Goal: Obtain resource: Obtain resource

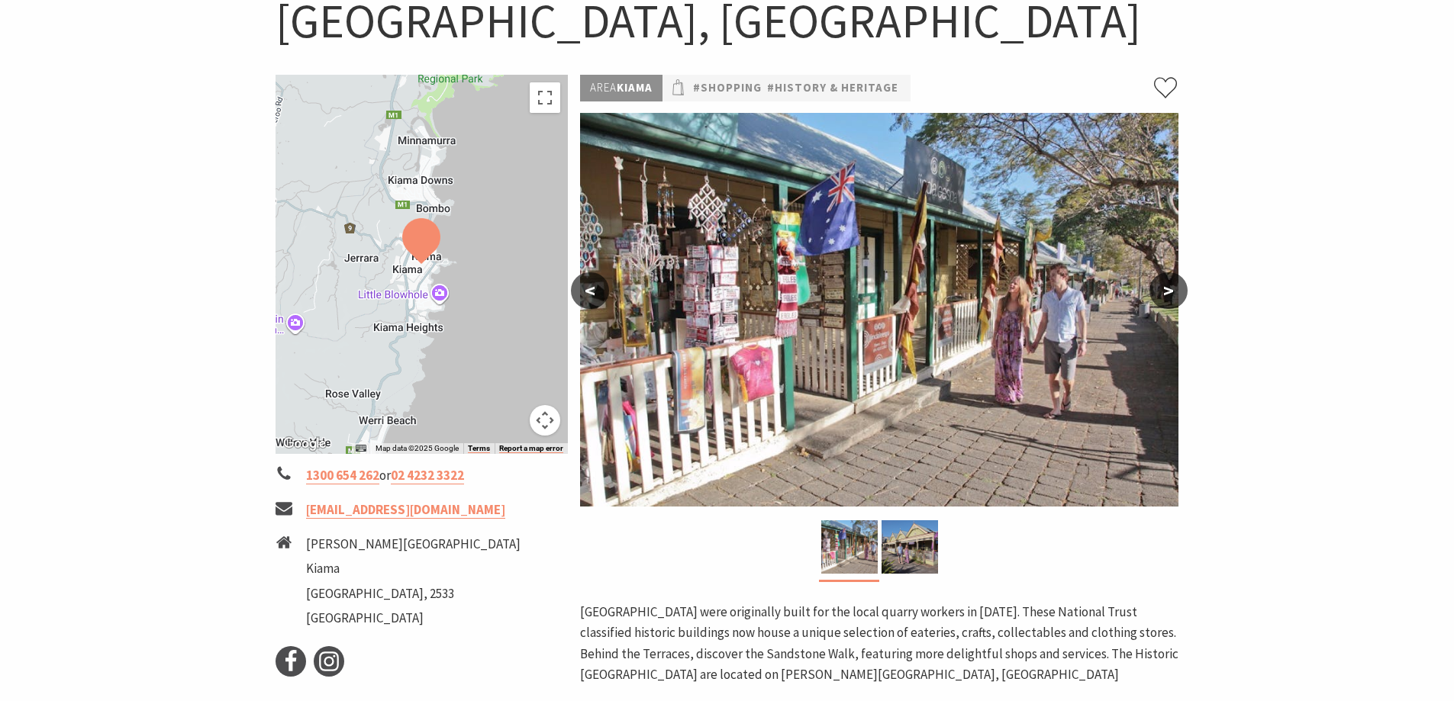
scroll to position [153, 0]
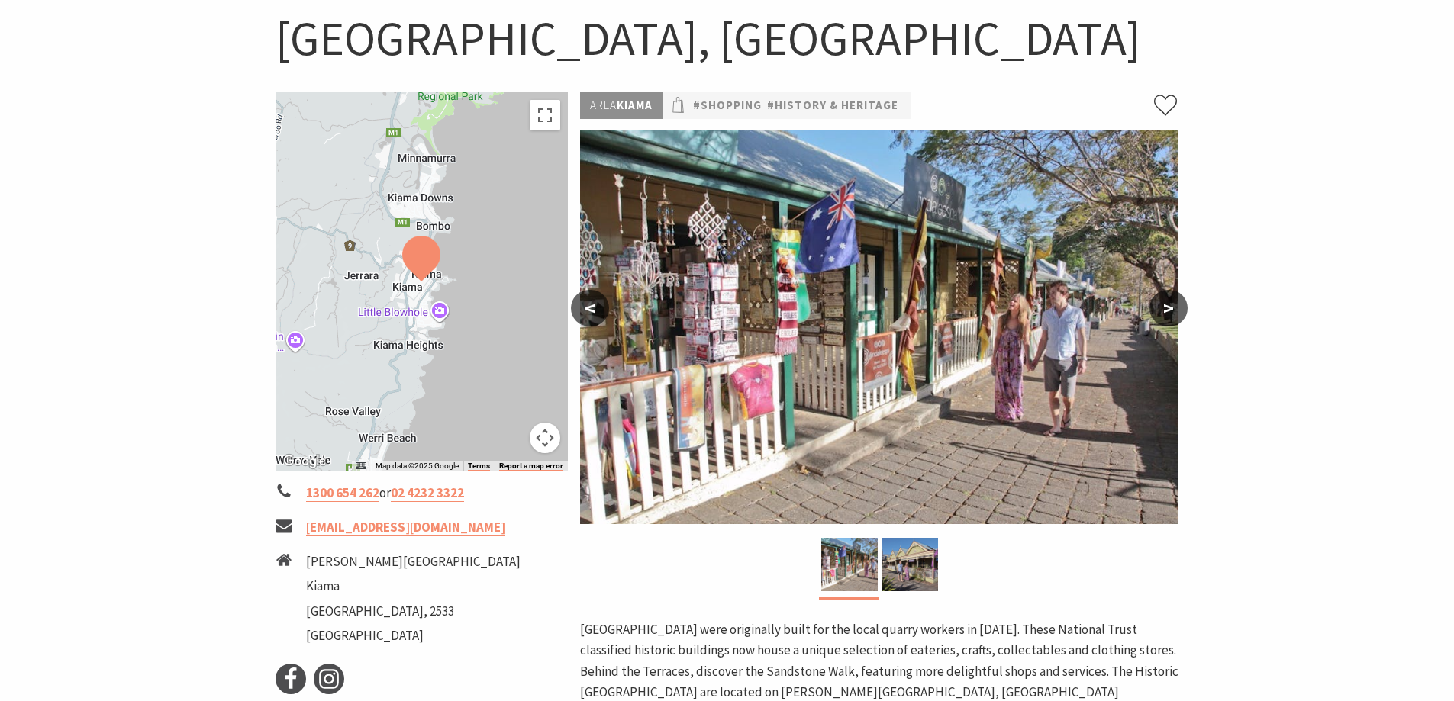
click at [1176, 312] on button ">" at bounding box center [1169, 308] width 38 height 37
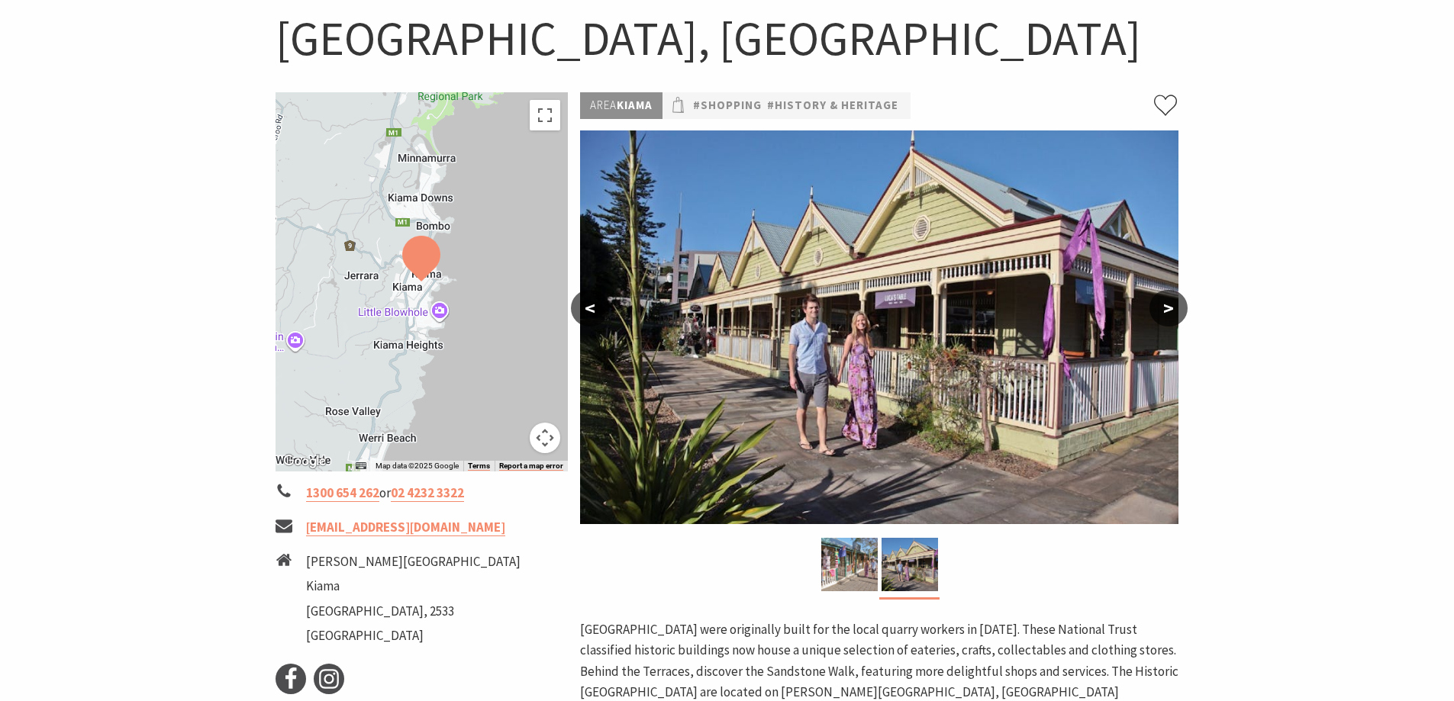
click at [1176, 312] on button ">" at bounding box center [1169, 308] width 38 height 37
click at [1167, 305] on button ">" at bounding box center [1169, 308] width 38 height 37
click at [1162, 309] on button ">" at bounding box center [1169, 308] width 38 height 37
click at [1170, 308] on button ">" at bounding box center [1169, 308] width 38 height 37
click at [1172, 314] on button ">" at bounding box center [1169, 308] width 38 height 37
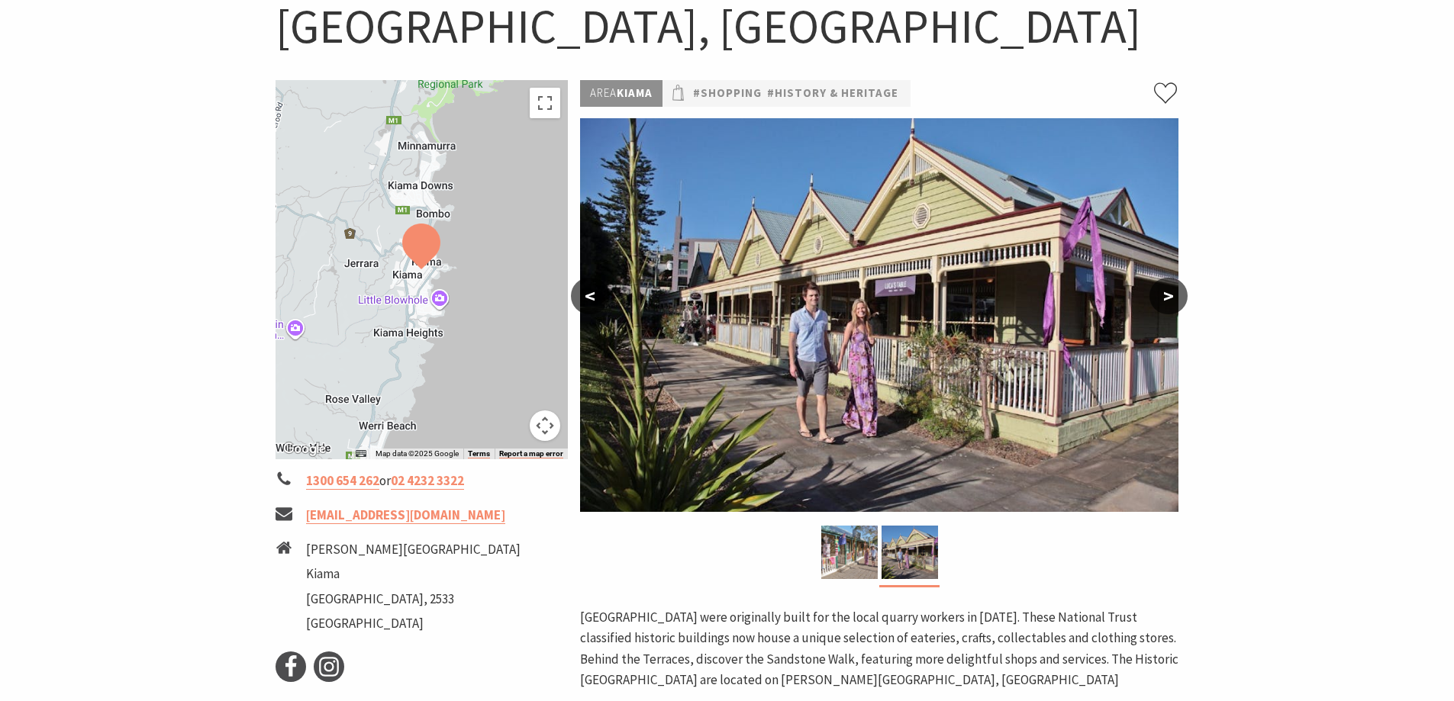
scroll to position [0, 0]
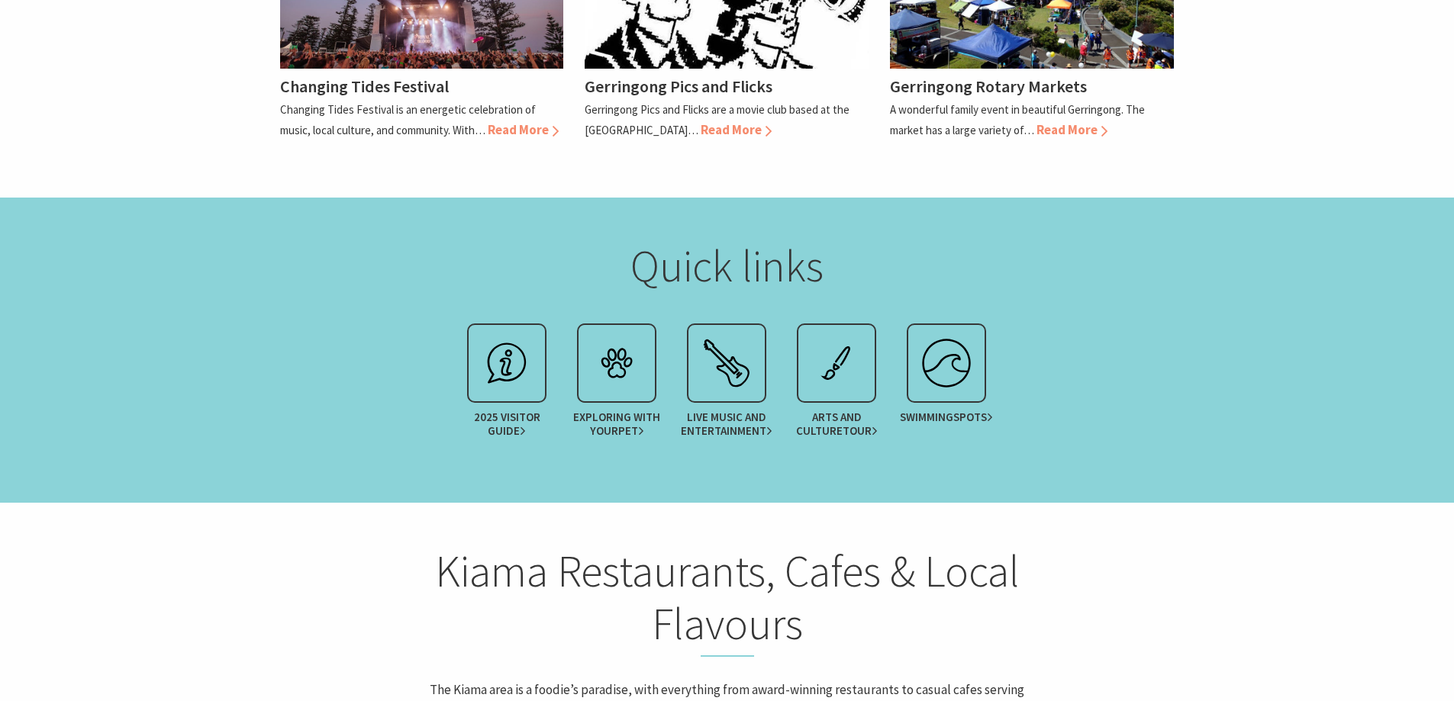
scroll to position [1756, 0]
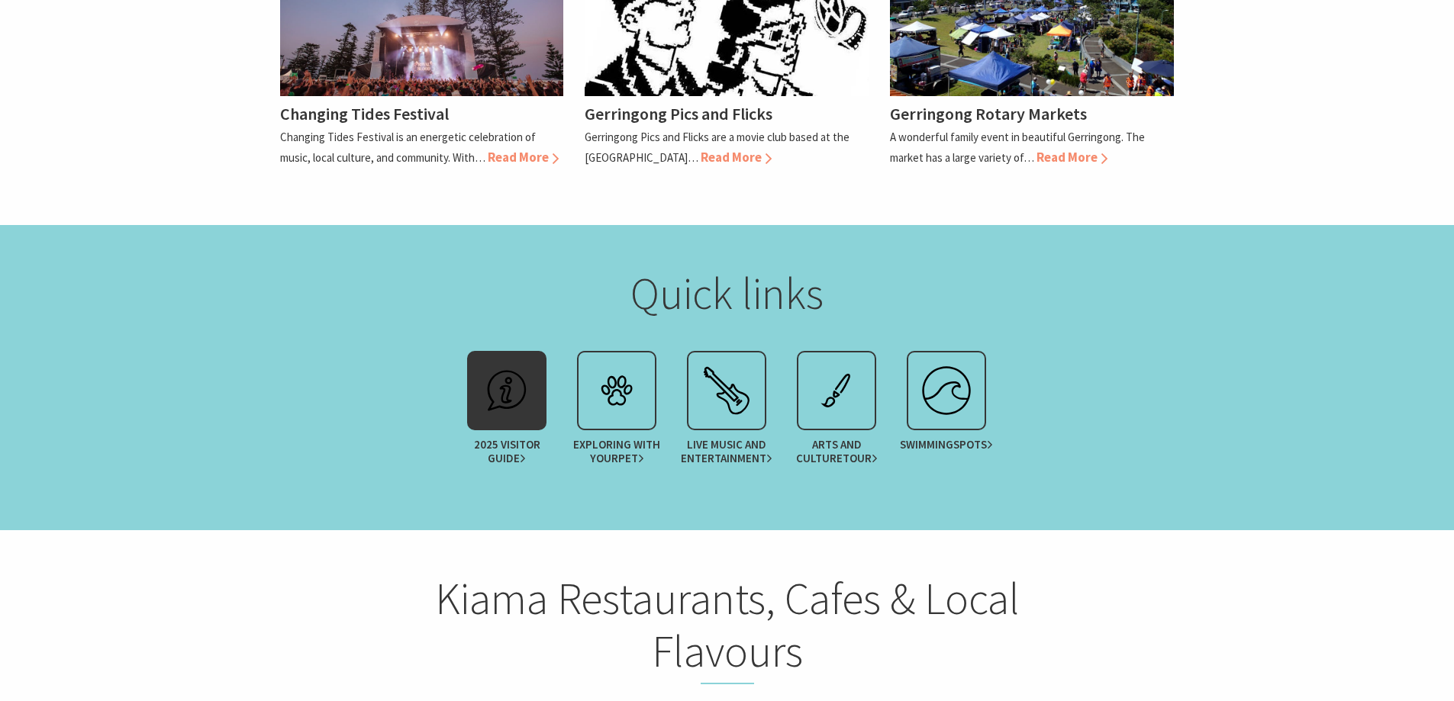
click at [538, 351] on div at bounding box center [506, 390] width 79 height 79
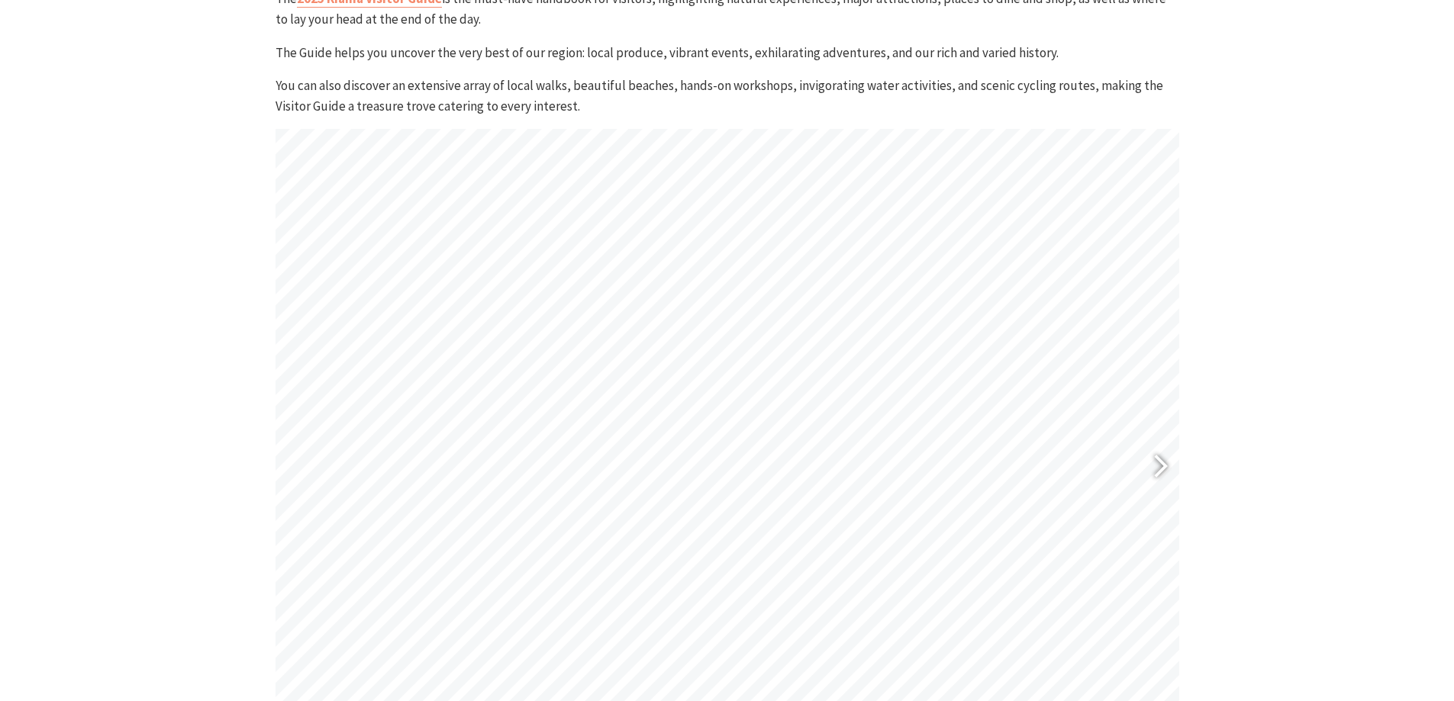
scroll to position [611, 0]
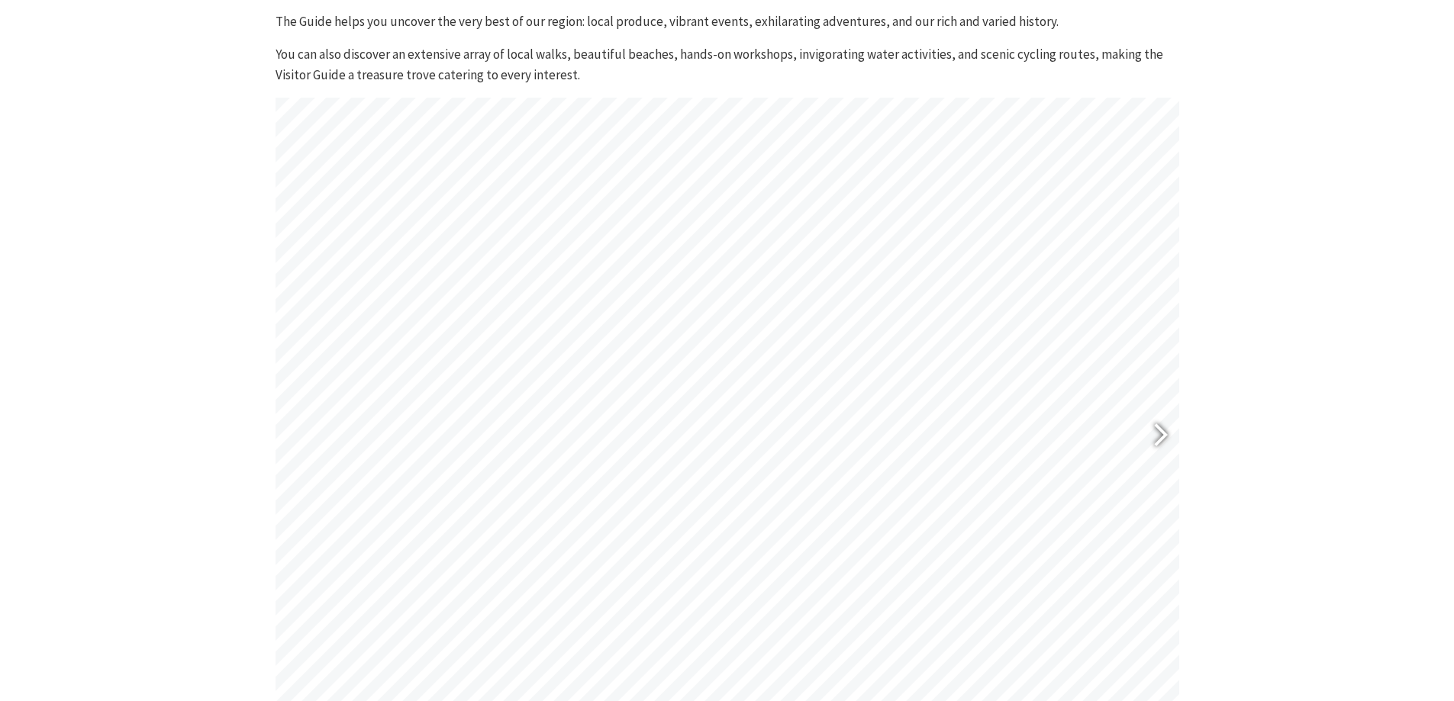
click at [1152, 452] on div at bounding box center [1154, 438] width 35 height 56
click at [1147, 452] on div at bounding box center [1154, 438] width 35 height 56
click at [276, 444] on div at bounding box center [295, 437] width 38 height 76
click at [1155, 440] on div at bounding box center [1154, 438] width 35 height 56
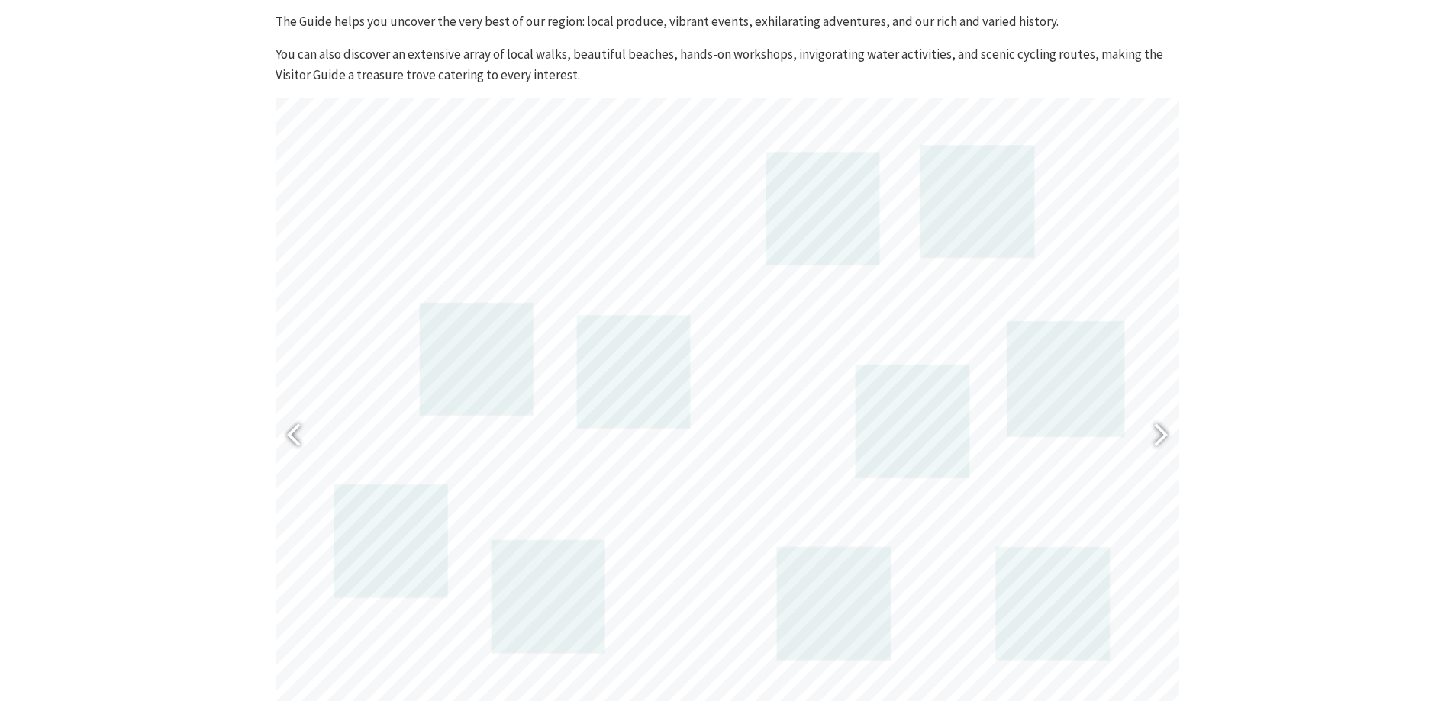
drag, startPoint x: 1154, startPoint y: 440, endPoint x: 1301, endPoint y: 443, distance: 146.6
click at [1301, 443] on section "The 2025 Kiama Visitor Guide is the must-have handbook for visitors, highlighti…" at bounding box center [727, 391] width 1454 height 952
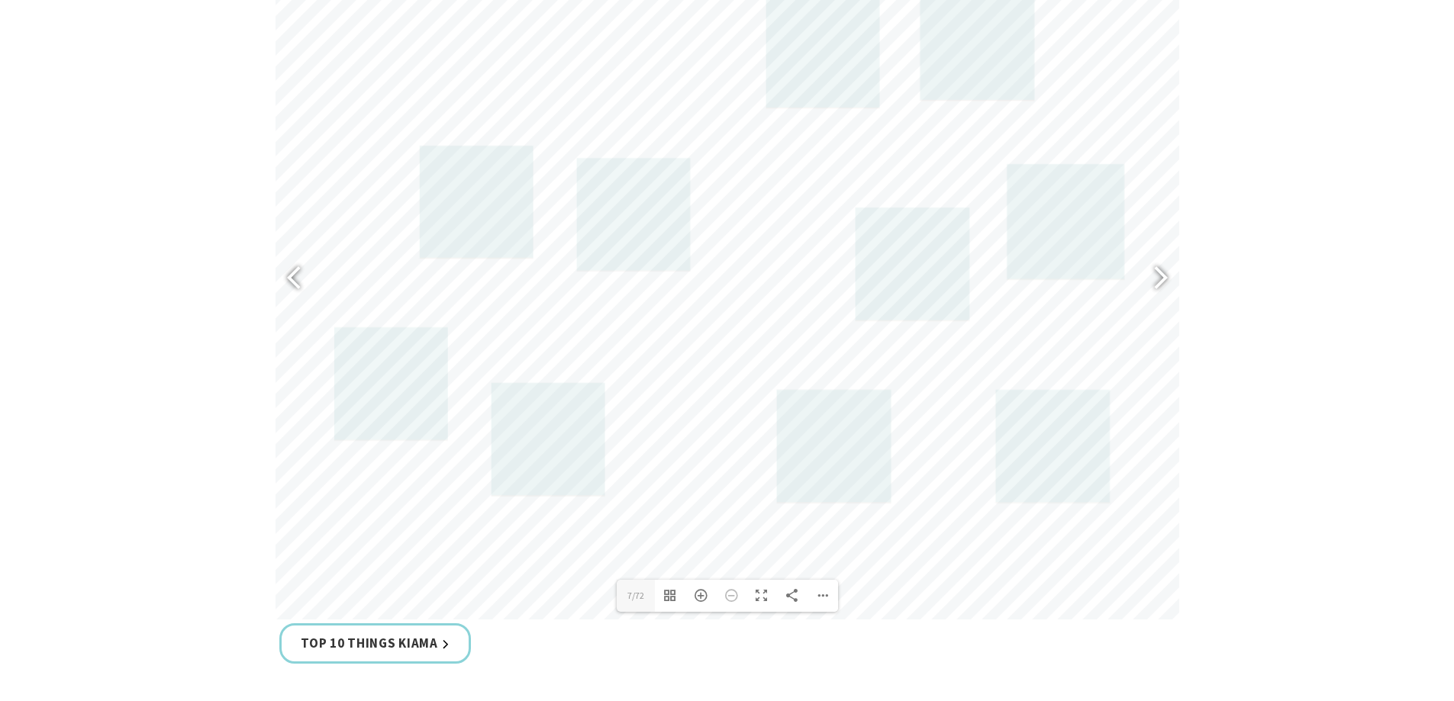
scroll to position [763, 0]
click at [1155, 276] on div at bounding box center [1154, 285] width 35 height 56
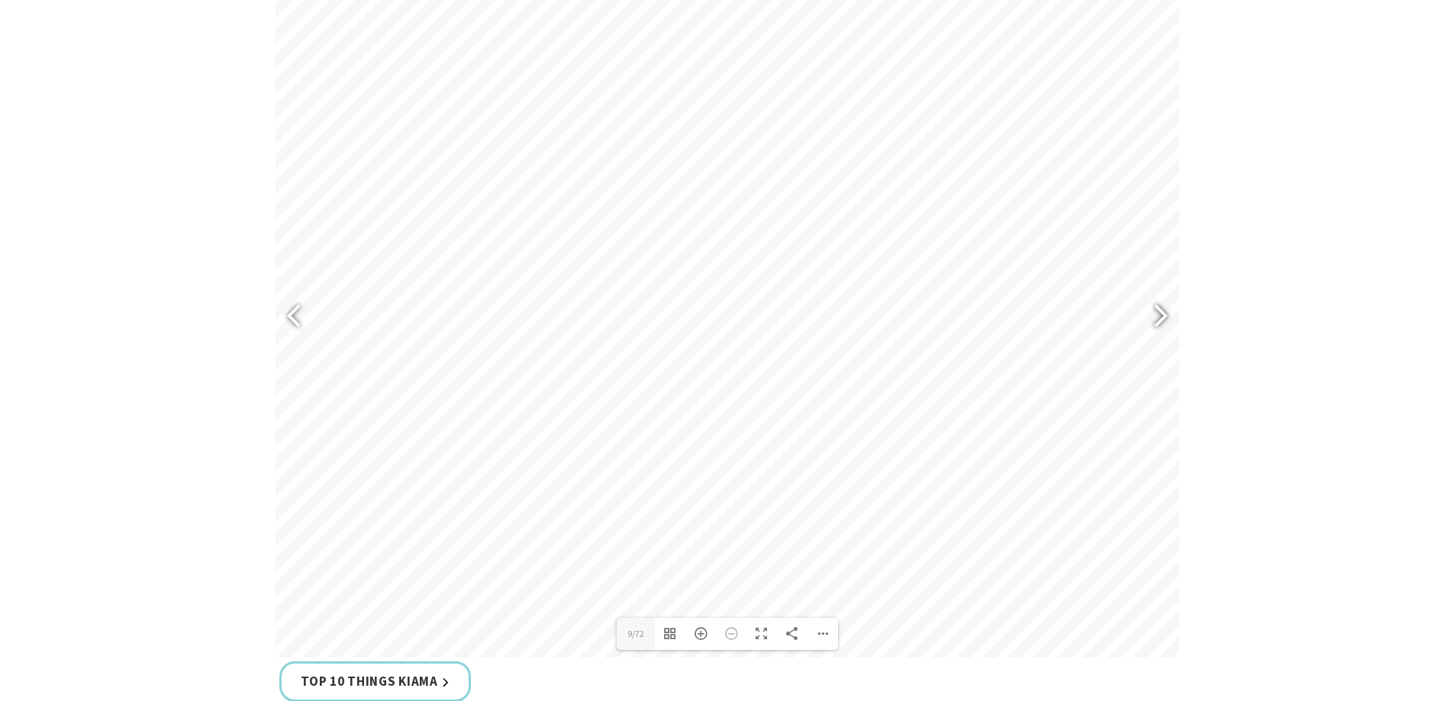
scroll to position [687, 0]
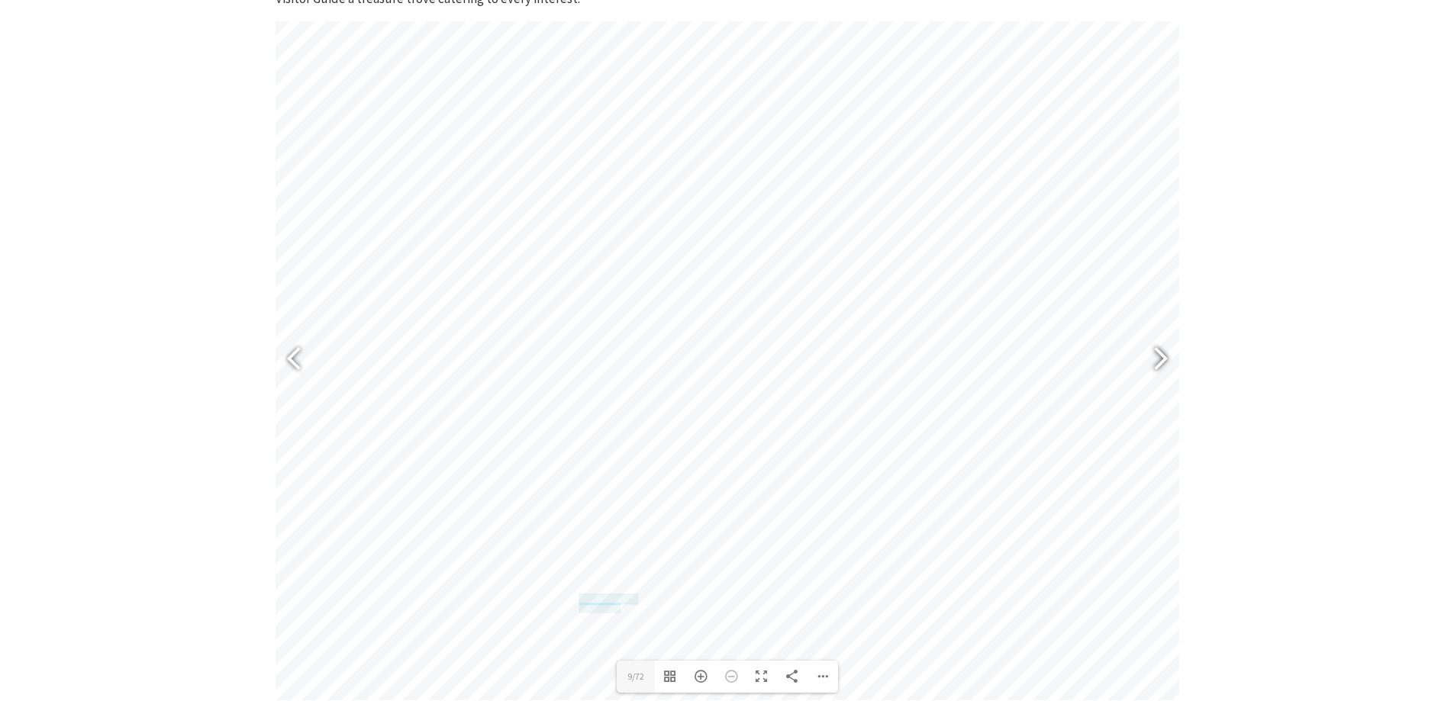
click at [1163, 358] on div at bounding box center [1154, 362] width 35 height 56
click at [1160, 358] on div at bounding box center [1154, 362] width 35 height 56
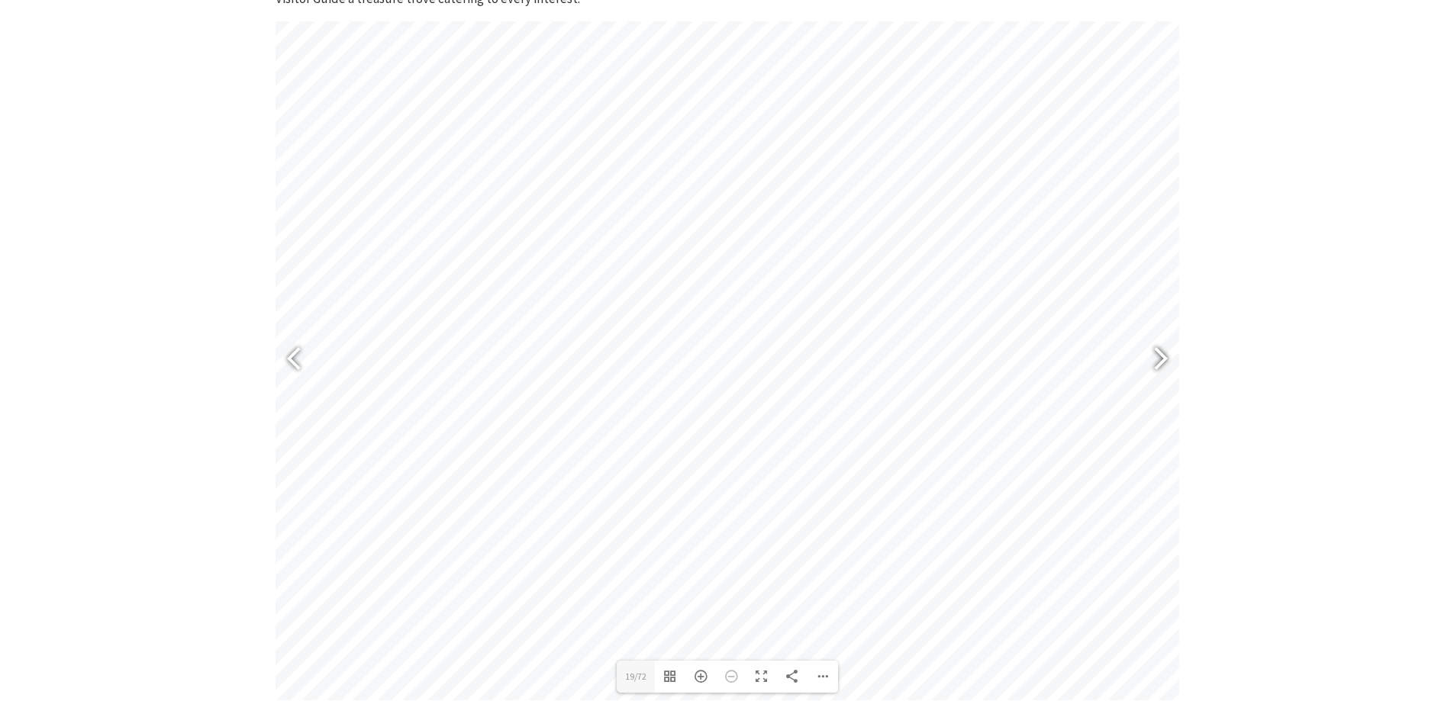
click at [1163, 360] on div at bounding box center [1154, 362] width 35 height 56
click at [1157, 369] on div at bounding box center [1154, 362] width 35 height 56
click at [1160, 369] on div at bounding box center [1154, 362] width 35 height 56
click at [1160, 370] on div at bounding box center [1154, 362] width 35 height 56
click at [1159, 372] on div at bounding box center [1154, 362] width 35 height 56
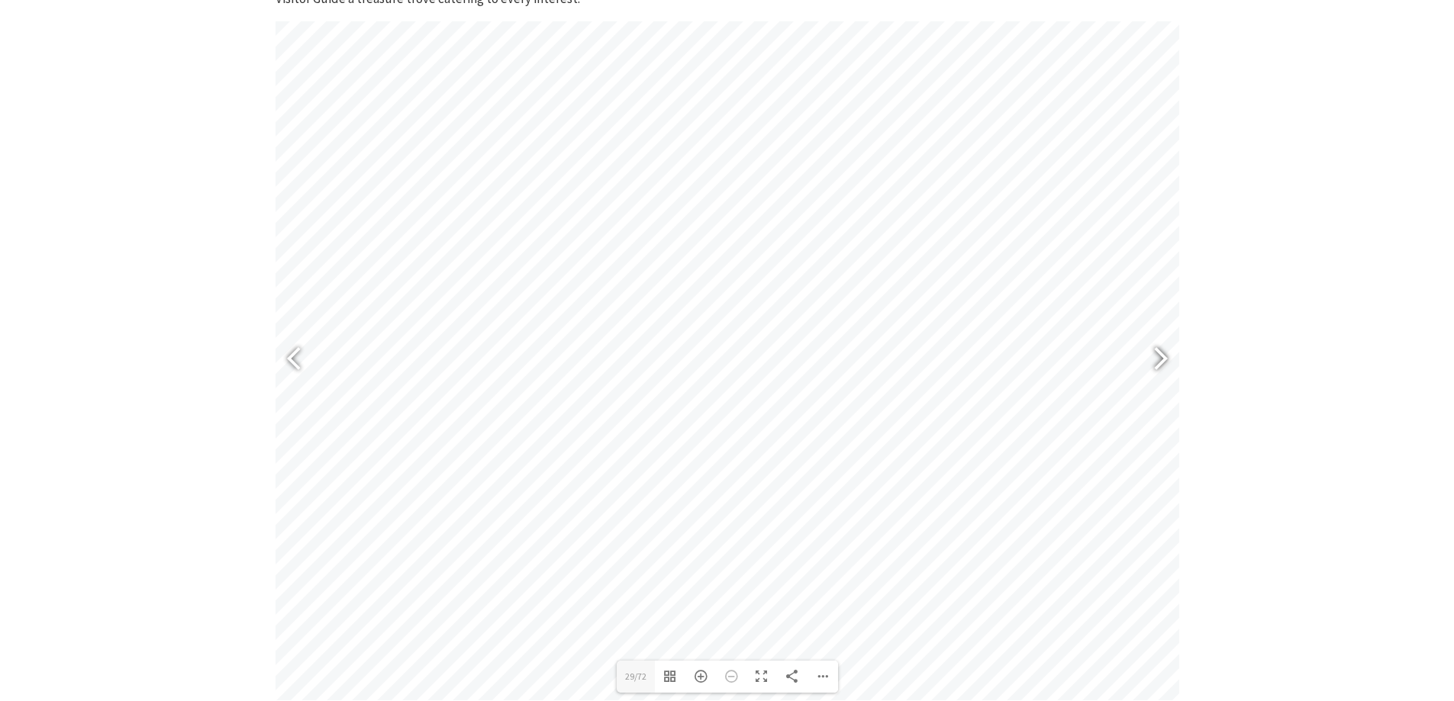
click at [1159, 374] on div at bounding box center [1154, 362] width 35 height 56
drag, startPoint x: 1156, startPoint y: 372, endPoint x: 1193, endPoint y: 339, distance: 49.2
drag, startPoint x: 1193, startPoint y: 339, endPoint x: 1195, endPoint y: 317, distance: 22.3
click at [1195, 317] on section "The 2025 Kiama Visitor Guide is the must-have handbook for visitors, highlighti…" at bounding box center [727, 315] width 1454 height 952
click at [1166, 363] on div at bounding box center [1154, 362] width 35 height 56
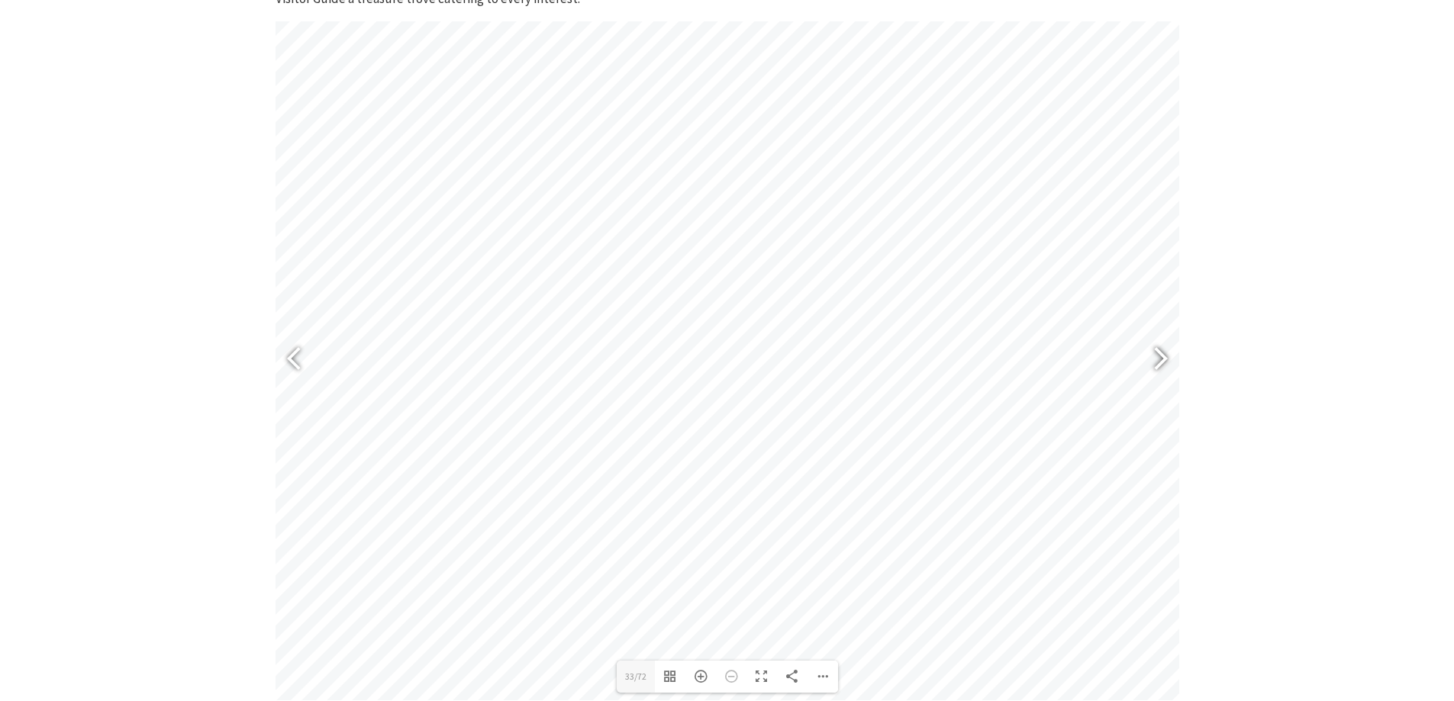
click at [1166, 363] on div at bounding box center [1154, 362] width 35 height 56
click at [1152, 372] on div at bounding box center [1154, 362] width 35 height 56
click at [1149, 361] on div at bounding box center [1154, 362] width 35 height 56
type input "39"
